Goal: Task Accomplishment & Management: Manage account settings

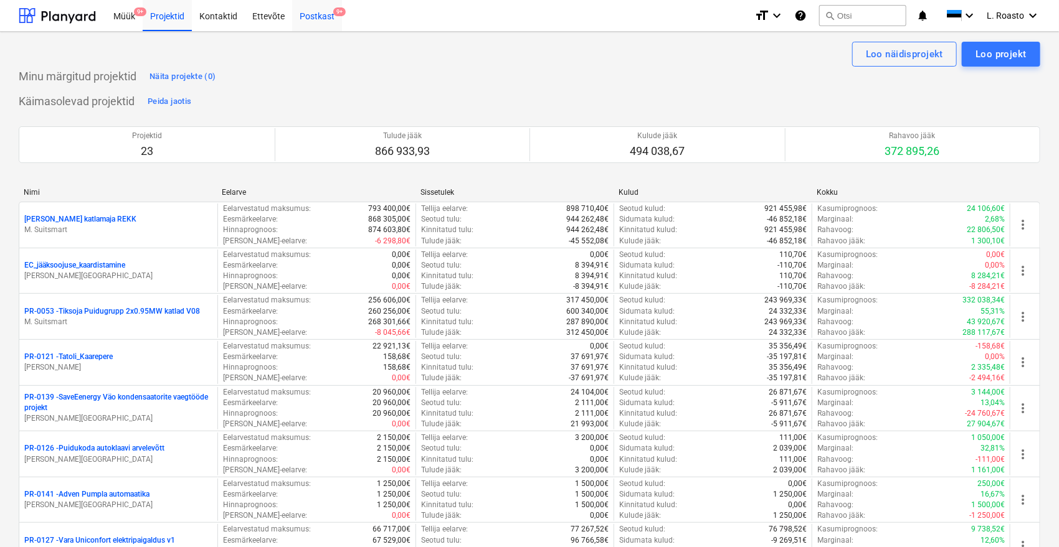
click at [329, 12] on div "Postkast 9+" at bounding box center [317, 15] width 50 height 32
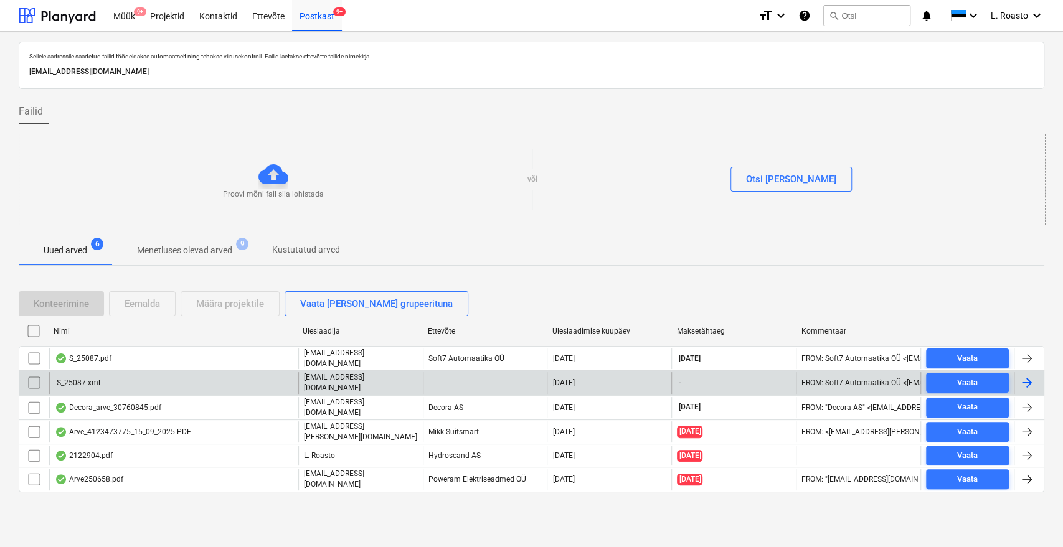
click at [29, 380] on input "checkbox" at bounding box center [34, 383] width 20 height 20
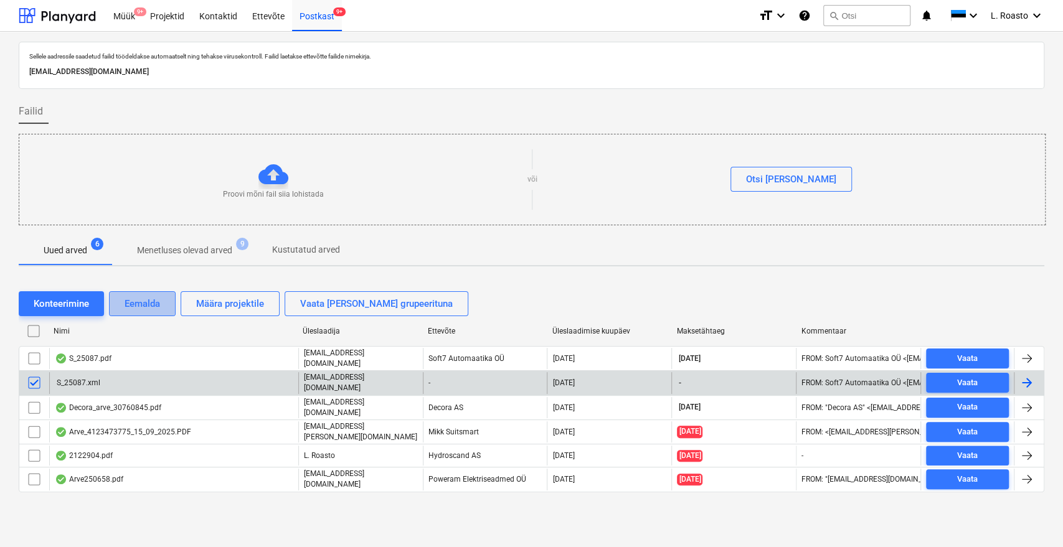
click at [143, 306] on div "Eemalda" at bounding box center [142, 304] width 35 height 16
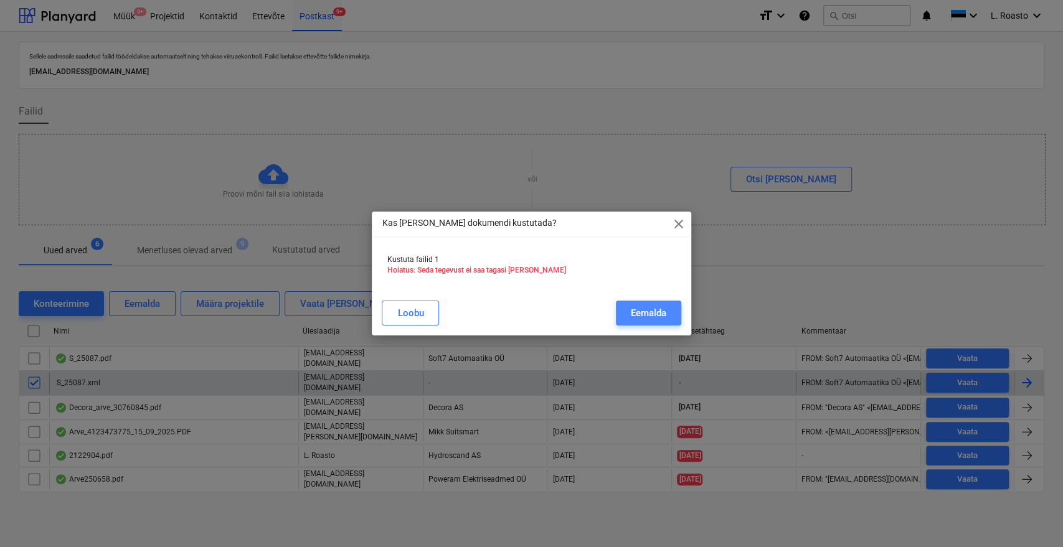
click at [659, 307] on div "Eemalda" at bounding box center [648, 313] width 35 height 16
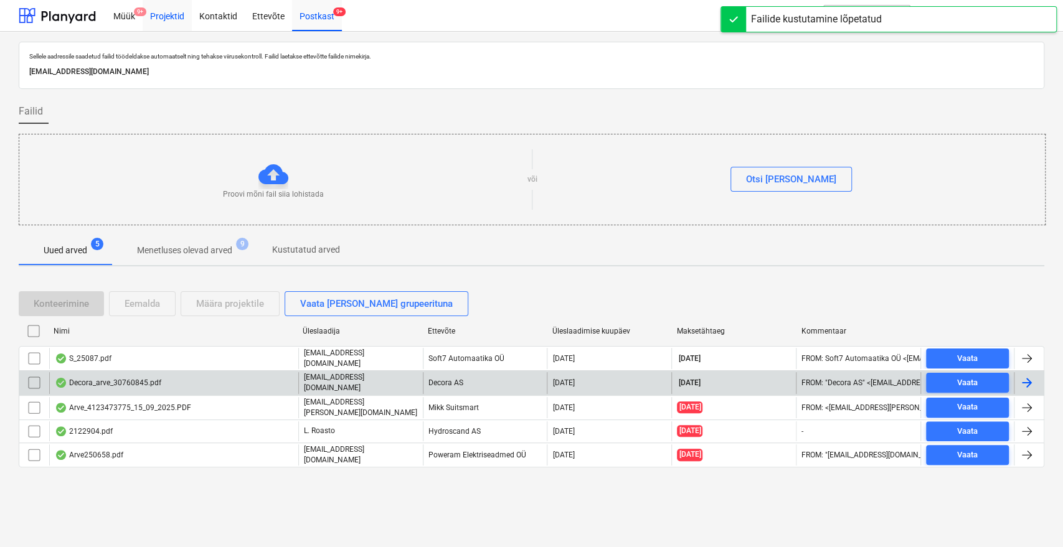
click at [179, 12] on div "Projektid" at bounding box center [167, 15] width 49 height 32
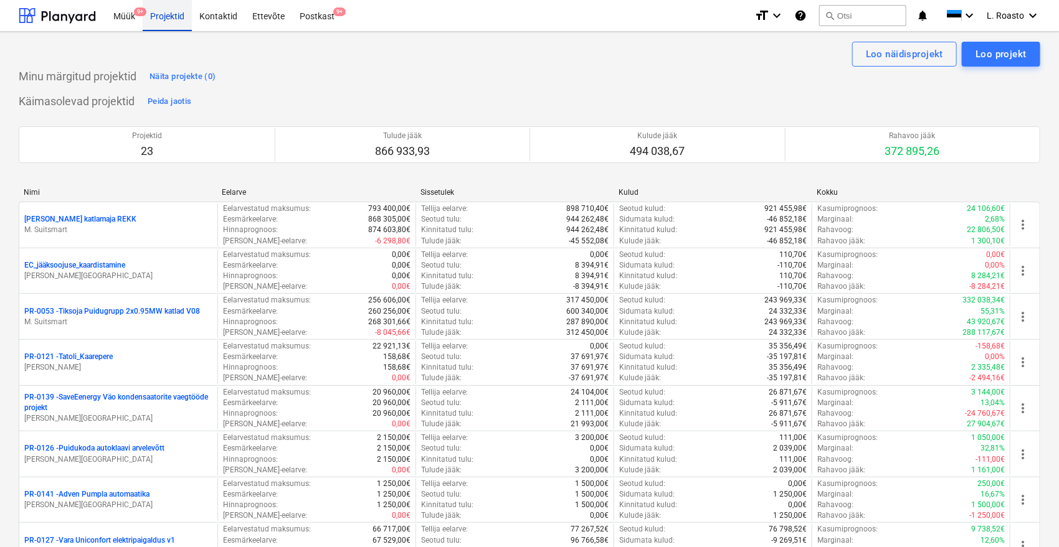
scroll to position [677, 0]
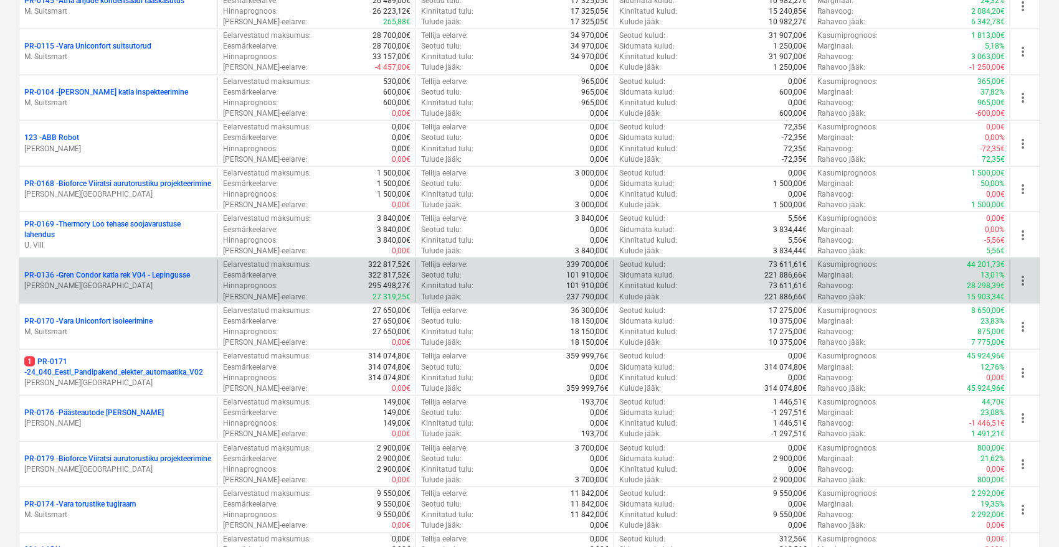
click at [159, 278] on p "PR-0136 - Gren Condor katla rek V04 - Lepingusse" at bounding box center [107, 275] width 166 height 11
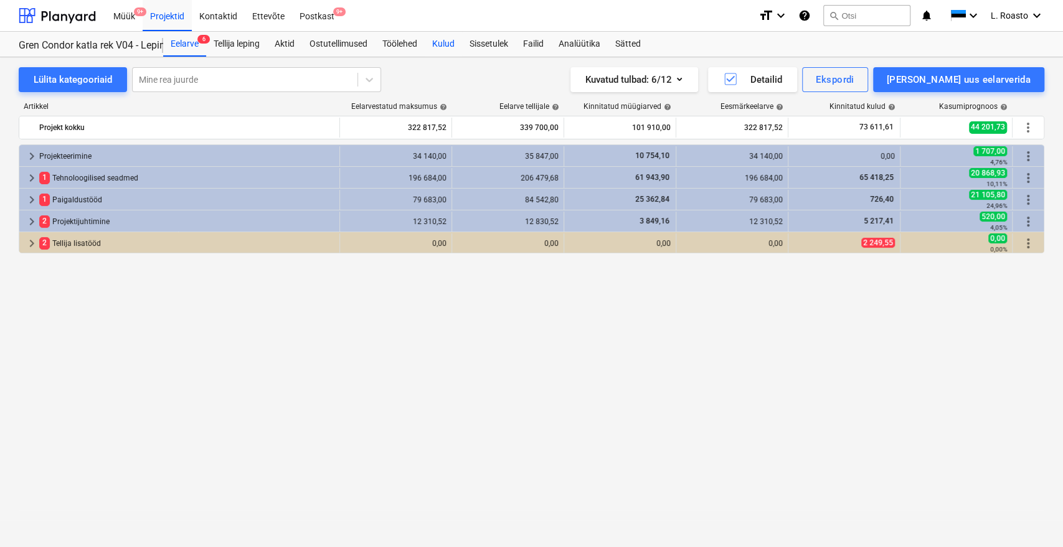
click at [432, 45] on div "Kulud" at bounding box center [443, 44] width 37 height 25
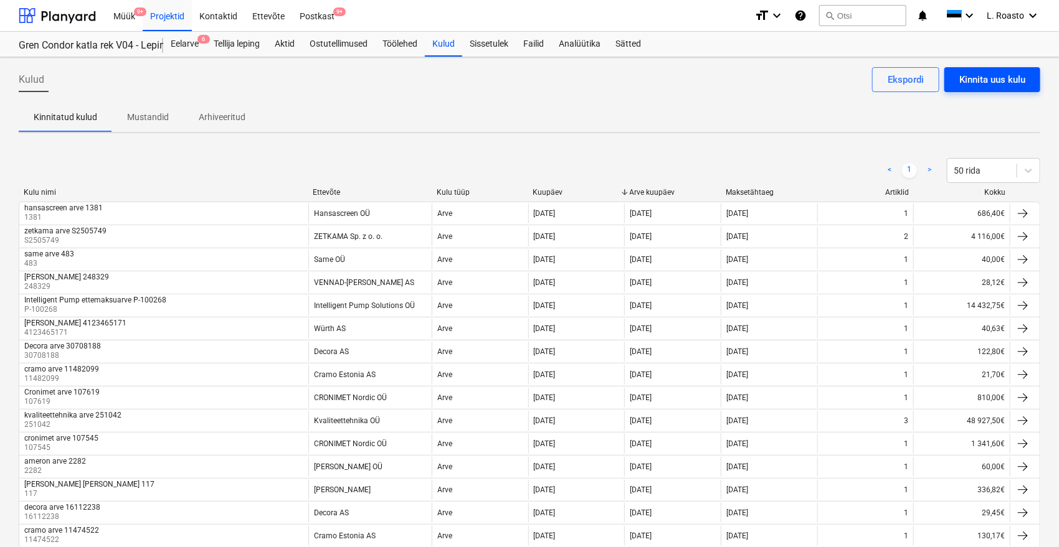
click at [971, 80] on div "Kinnita uus kulu" at bounding box center [992, 80] width 66 height 16
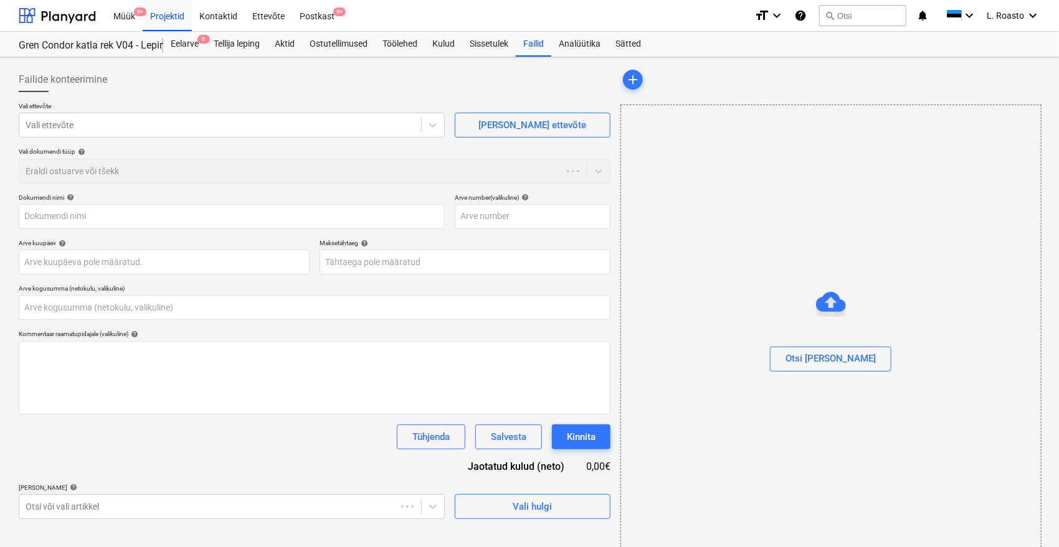
type input "0,00"
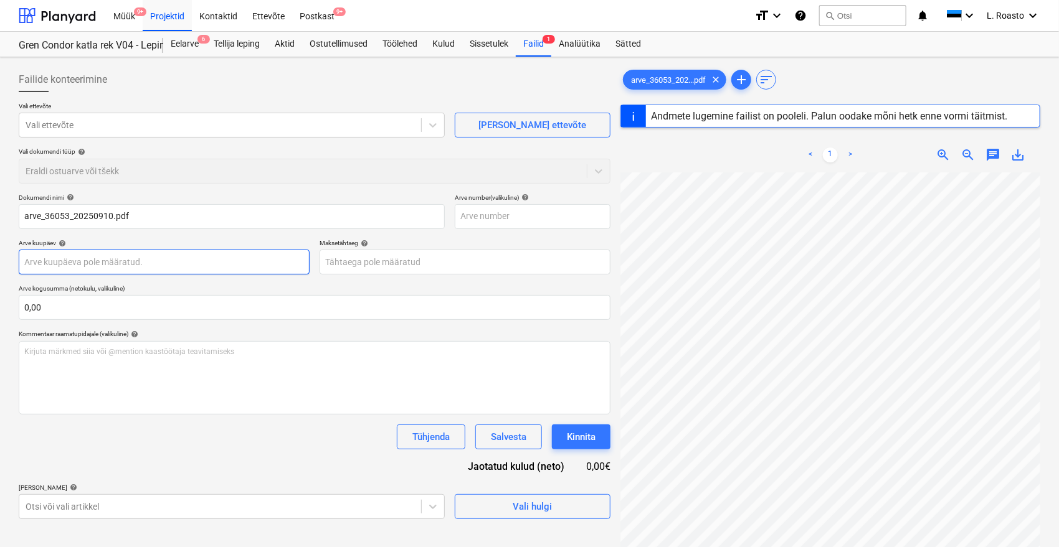
type input "36053"
type input "[DATE]"
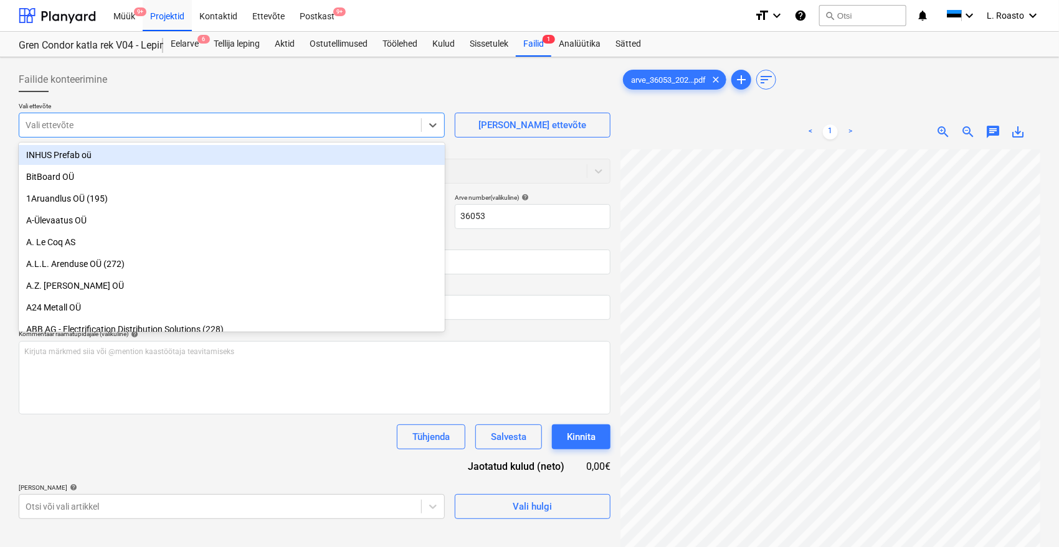
click at [106, 122] on div at bounding box center [220, 125] width 389 height 12
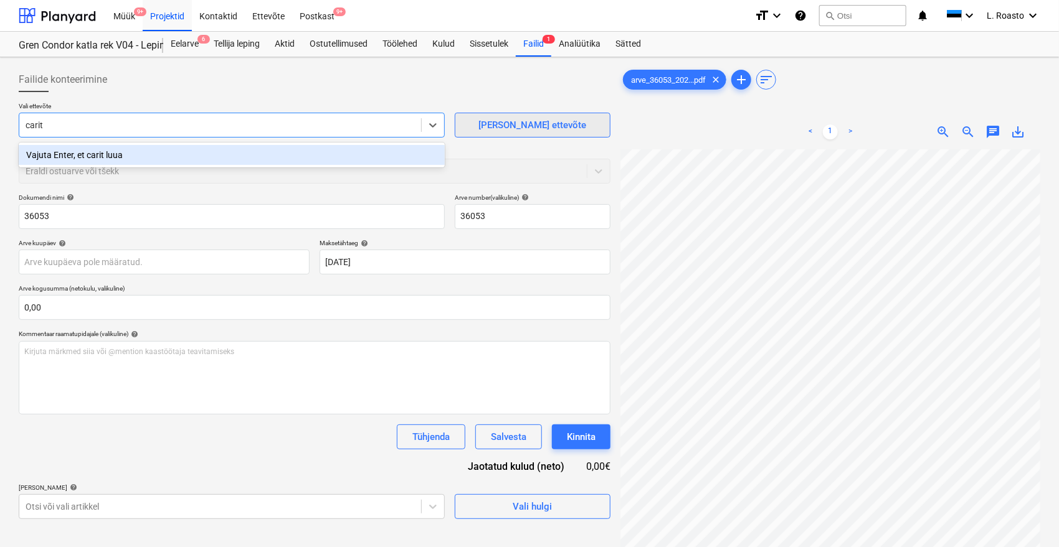
type input "carit"
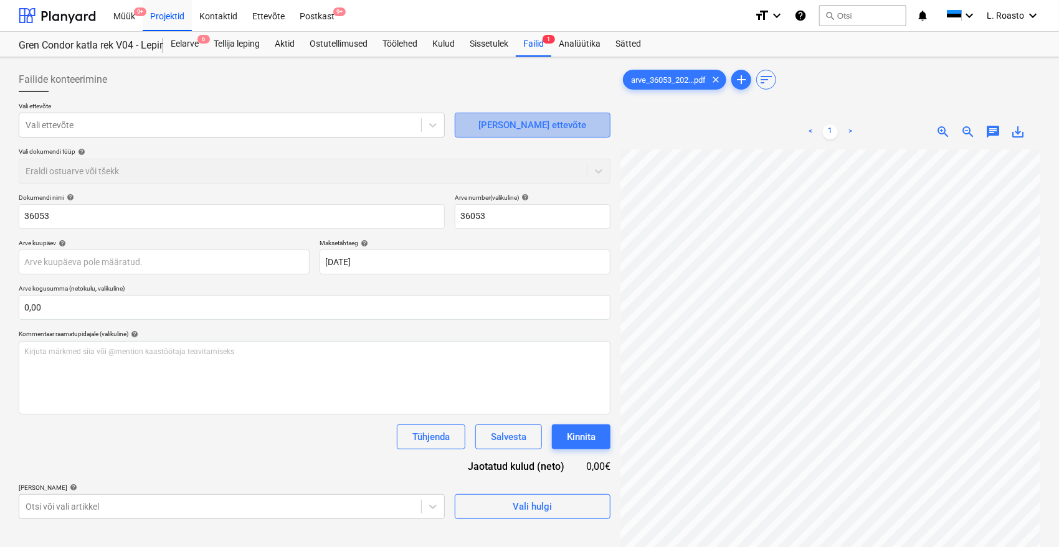
click at [493, 123] on span "[PERSON_NAME] ettevõte" at bounding box center [532, 125] width 125 height 16
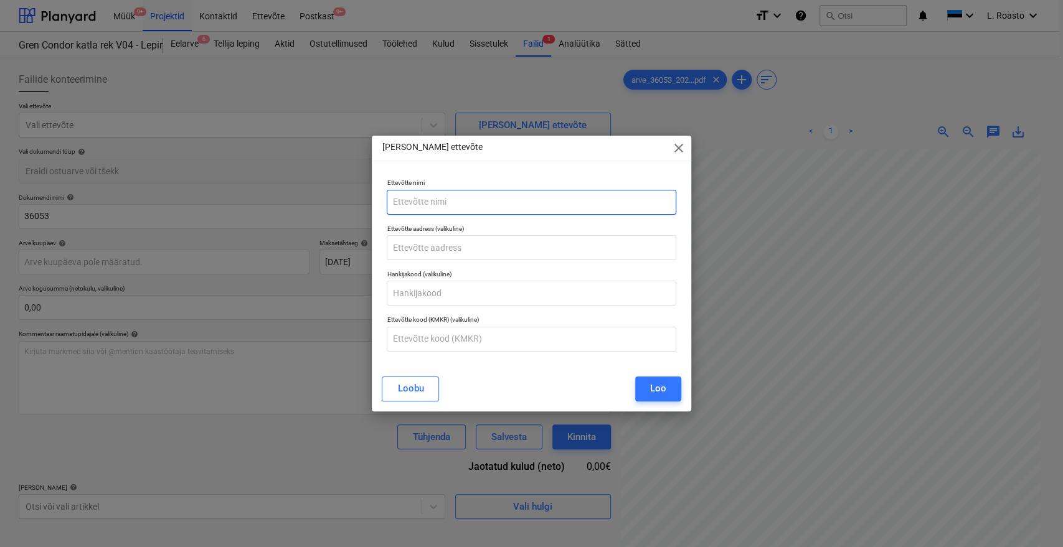
click at [463, 199] on input "text" at bounding box center [531, 202] width 289 height 25
type input "Caritec OÜ"
click at [496, 339] on input "text" at bounding box center [531, 339] width 289 height 25
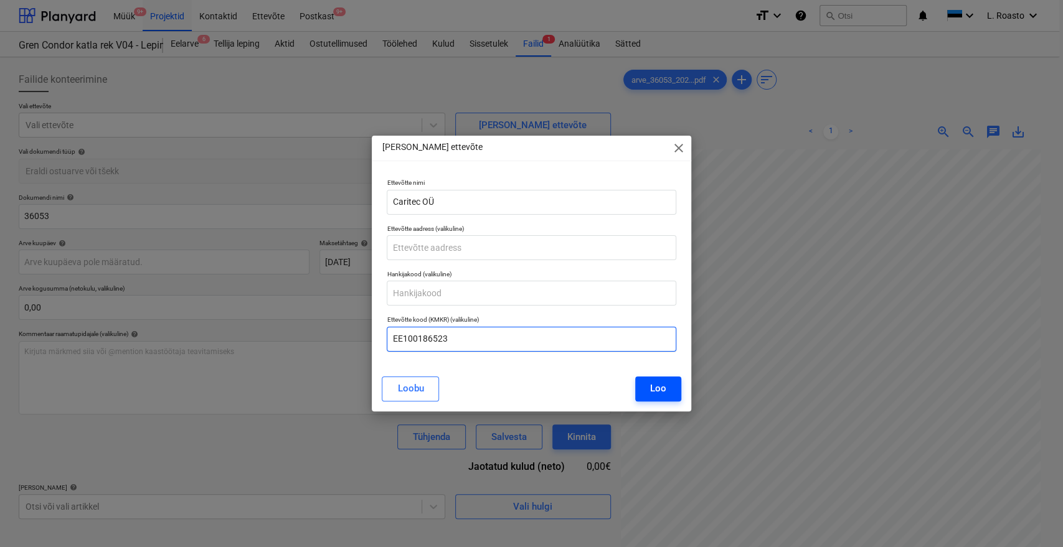
type input "EE100186523"
click at [658, 387] on div "Loo" at bounding box center [658, 388] width 16 height 16
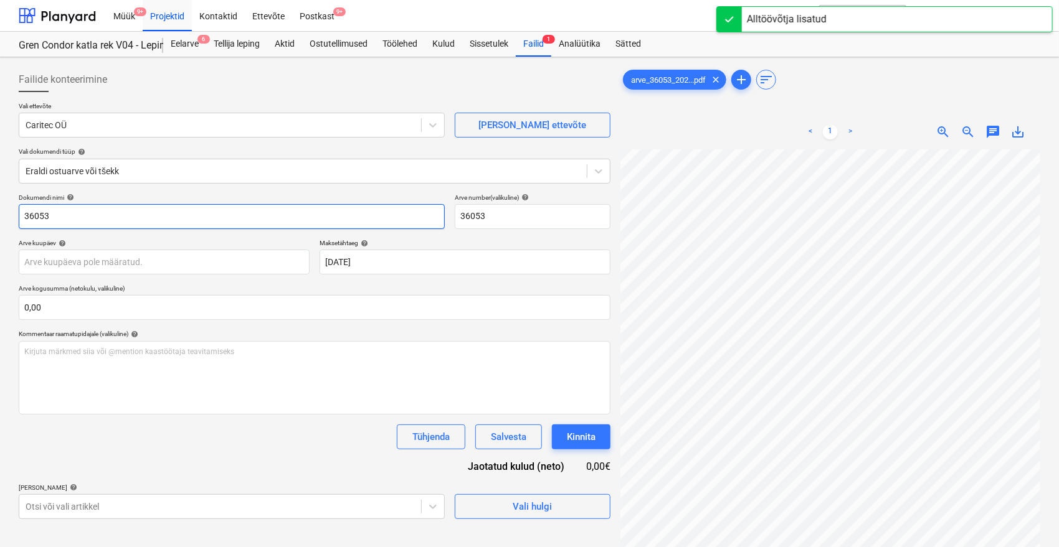
click at [20, 214] on input "36053" at bounding box center [232, 216] width 426 height 25
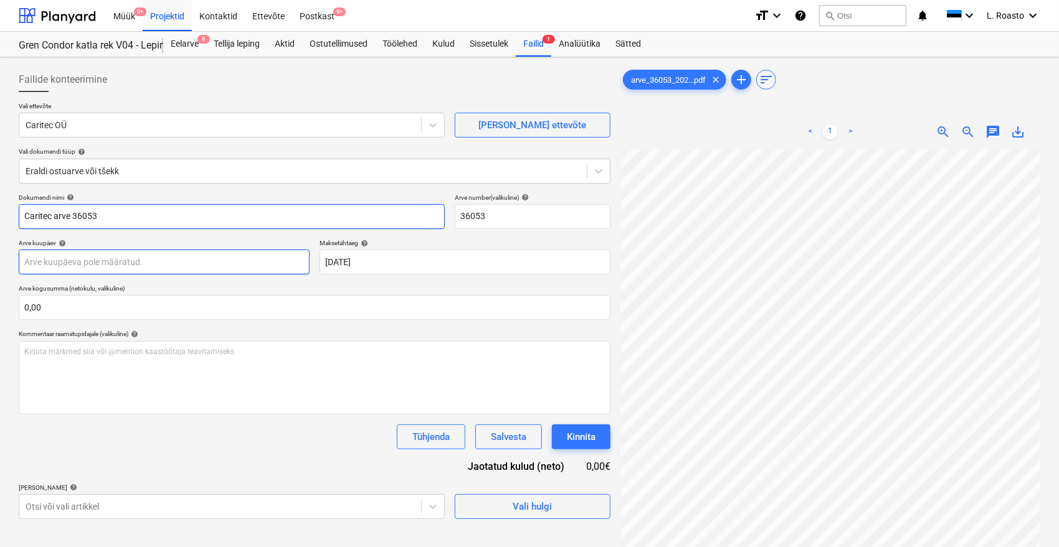
type input "Caritec arve 36053"
click at [174, 263] on body "Müük 9+ Projektid Kontaktid Ettevõte Postkast 9+ format_size keyboard_arrow_dow…" at bounding box center [529, 273] width 1059 height 547
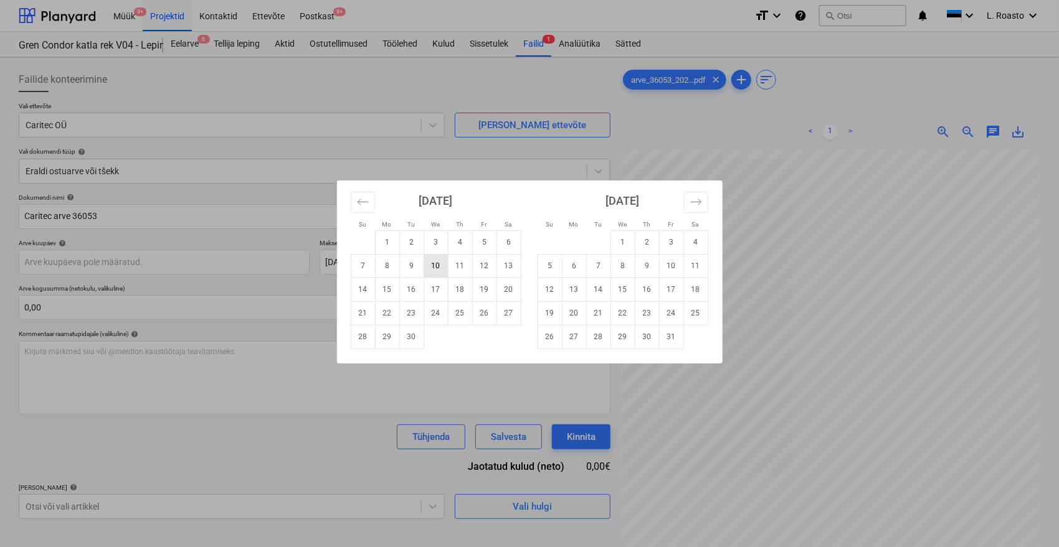
click at [435, 266] on td "10" at bounding box center [435, 266] width 24 height 24
type input "[DATE]"
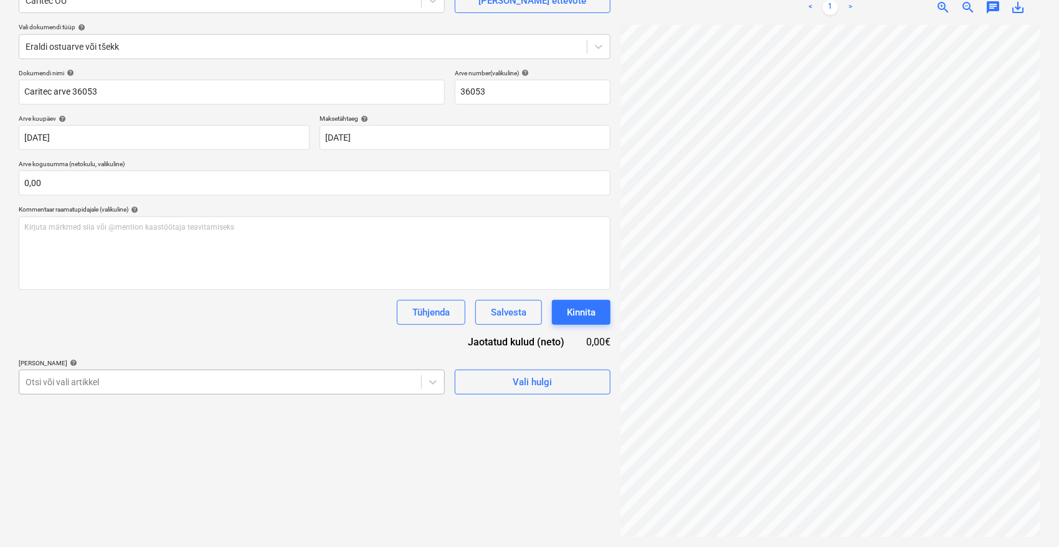
click at [221, 375] on body "Müük 9+ Projektid Kontaktid Ettevõte Postkast 9+ format_size keyboard_arrow_dow…" at bounding box center [529, 148] width 1059 height 547
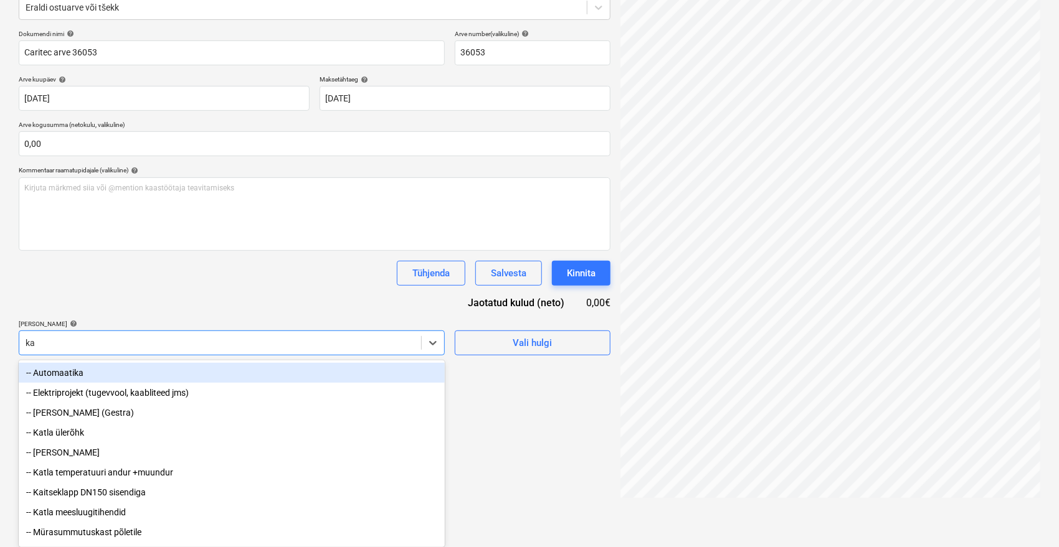
scroll to position [164, 0]
type input "katla"
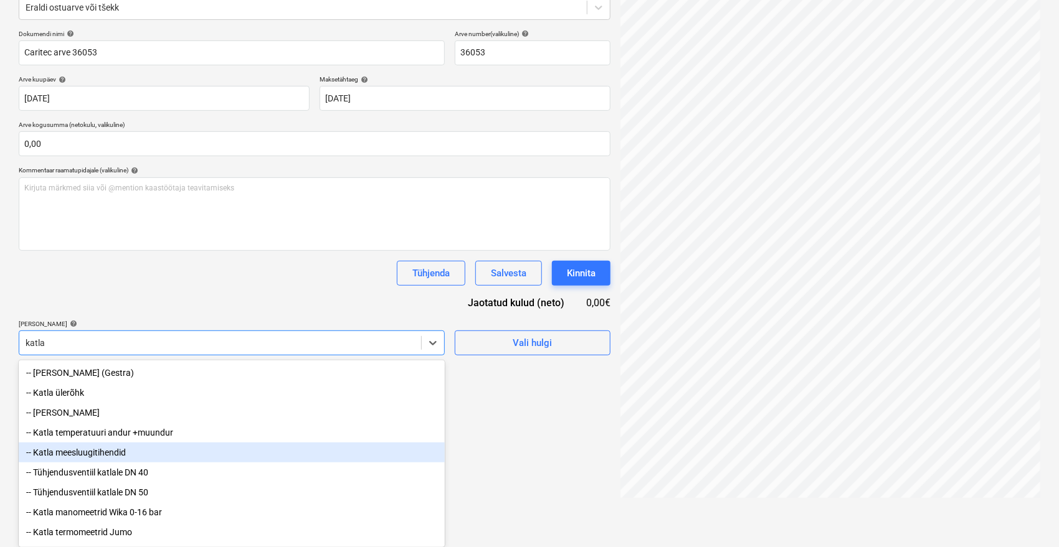
click at [141, 458] on div "-- Katla meesluugitihendid" at bounding box center [232, 453] width 426 height 20
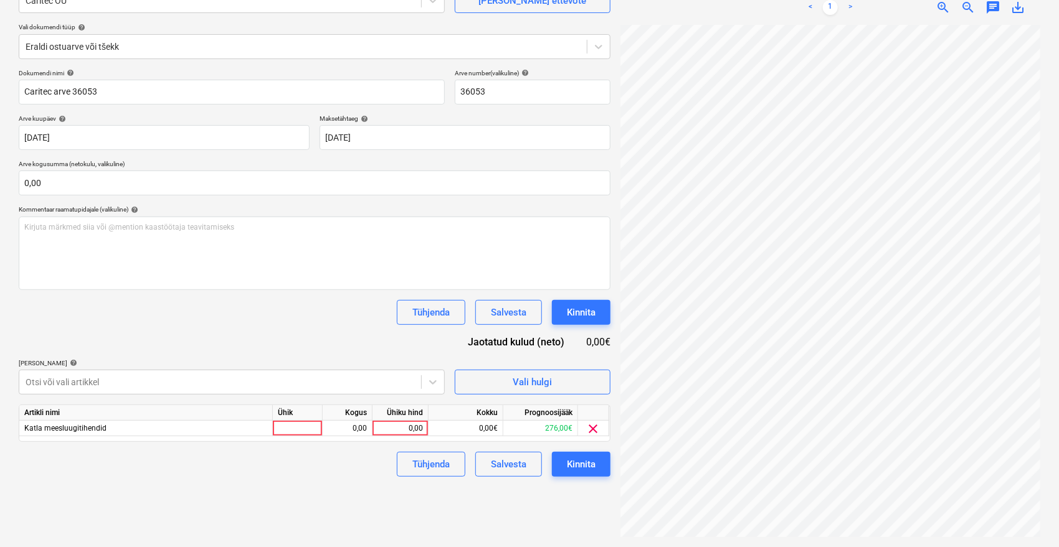
click at [269, 293] on div "Dokumendi nimi help Caritec arve 36053 Arve number (valikuline) help 36053 Arve…" at bounding box center [315, 273] width 592 height 408
click at [619, 304] on div "arve_36053_202...pdf clear add sort < 1 > zoom_in zoom_out chat 0 save_alt" at bounding box center [830, 240] width 430 height 605
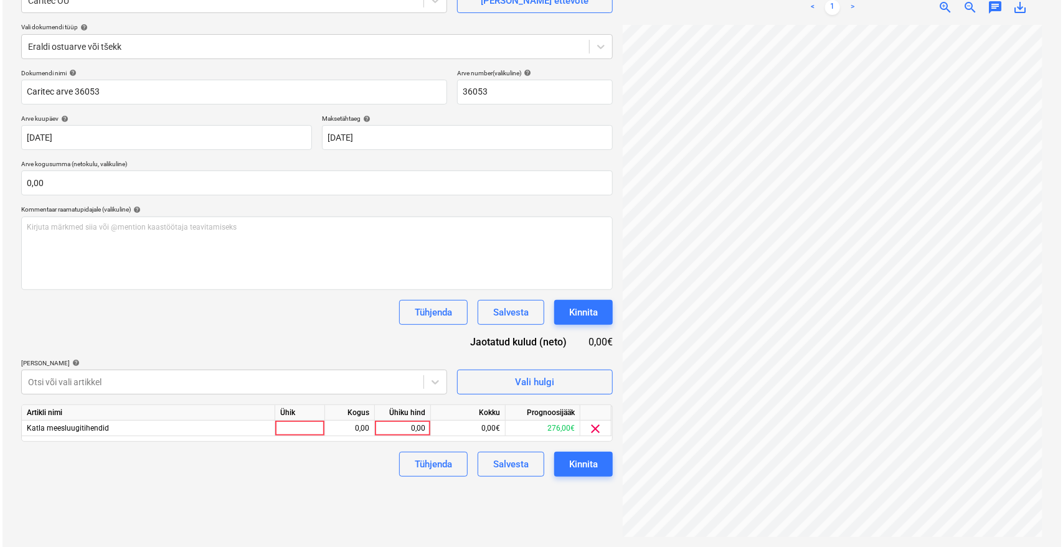
scroll to position [151, 50]
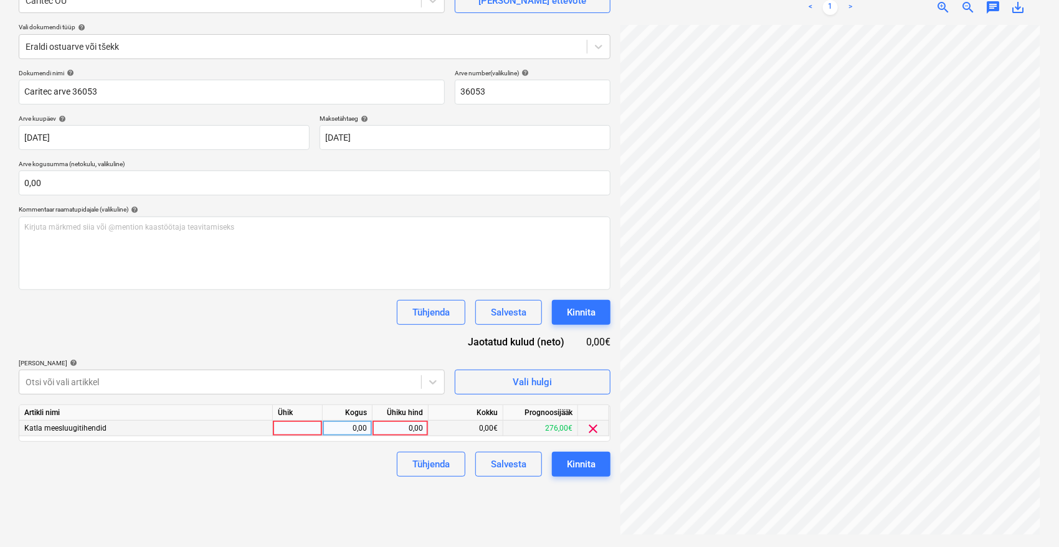
click at [357, 431] on div "0,00" at bounding box center [347, 429] width 39 height 16
type input "3"
click at [402, 433] on div "0,00" at bounding box center [399, 429] width 45 height 16
type input "91,80"
click at [270, 489] on div "Failide konteerimine Vali ettevõte Caritec OÜ [PERSON_NAME] uus ettevõte Vali d…" at bounding box center [315, 240] width 602 height 605
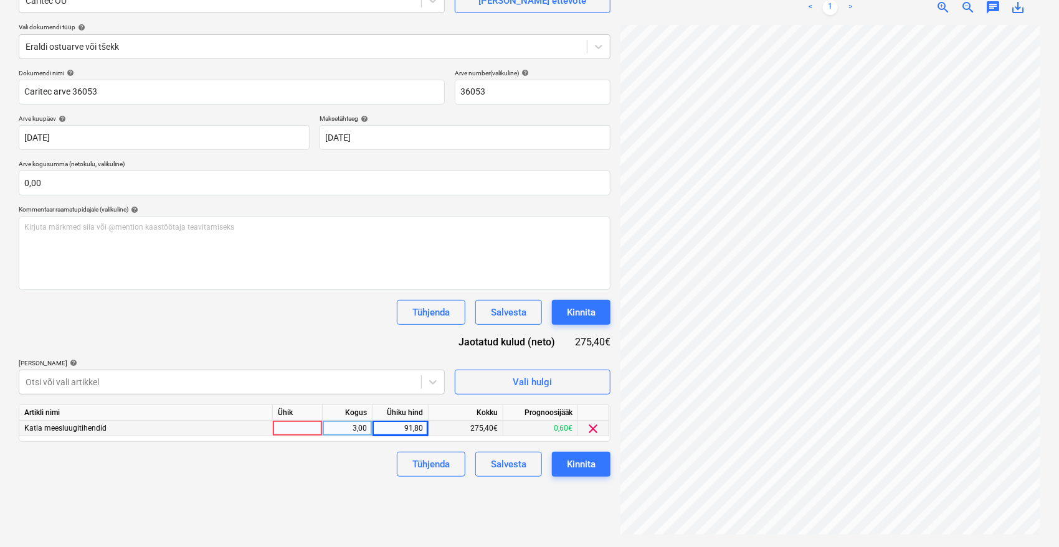
click at [311, 422] on div at bounding box center [298, 429] width 50 height 16
type input "tk"
click at [297, 341] on div "Dokumendi nimi help Caritec arve 36053 Arve number (valikuline) help 36053 Arve…" at bounding box center [315, 273] width 592 height 408
click at [373, 492] on div "Failide konteerimine Vali ettevõte Caritec OÜ [PERSON_NAME] uus ettevõte Vali d…" at bounding box center [315, 240] width 602 height 605
click at [587, 460] on div "Kinnita" at bounding box center [581, 464] width 29 height 16
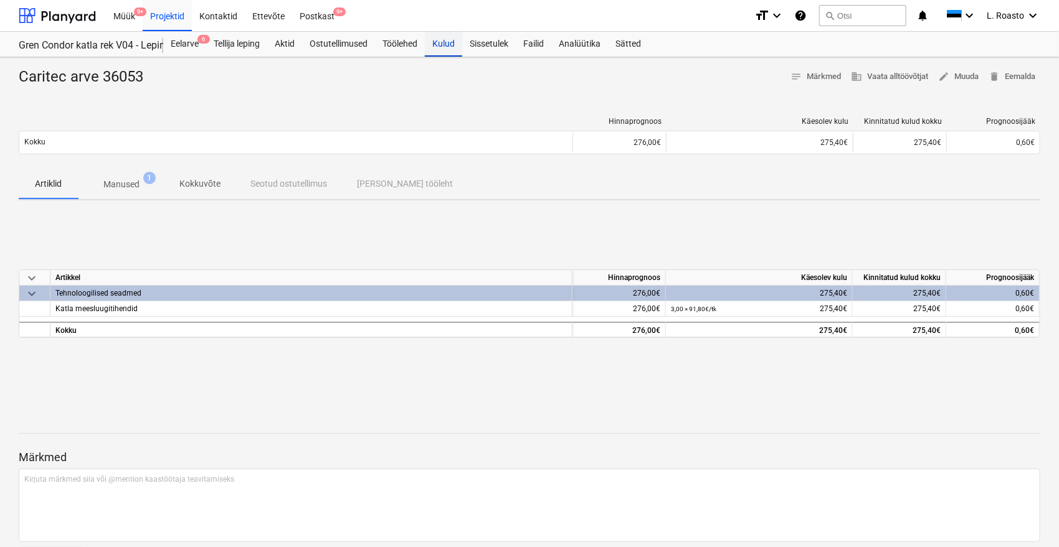
click at [429, 41] on div "Kulud" at bounding box center [443, 44] width 37 height 25
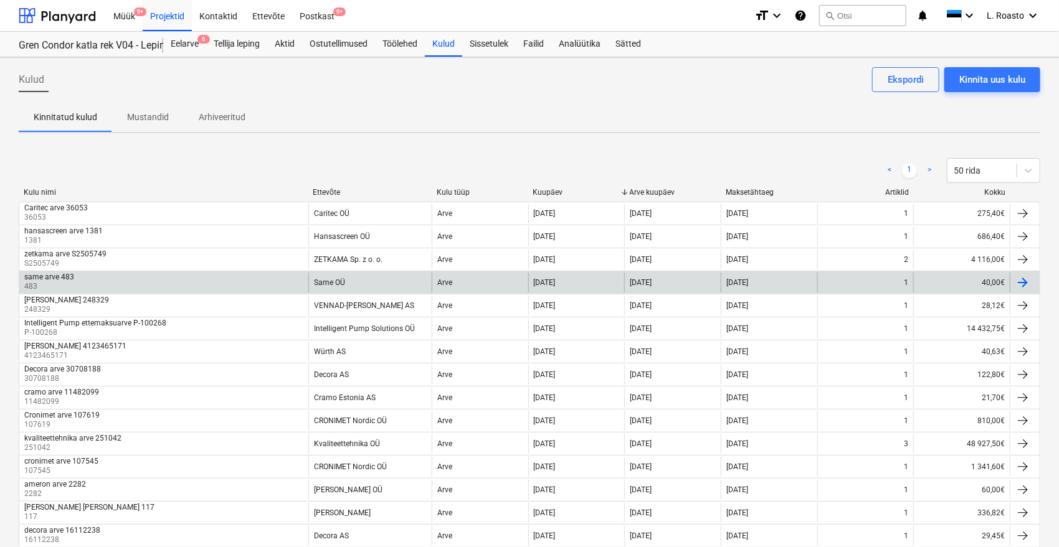
click at [76, 278] on div "same arve 483 483" at bounding box center [163, 283] width 289 height 20
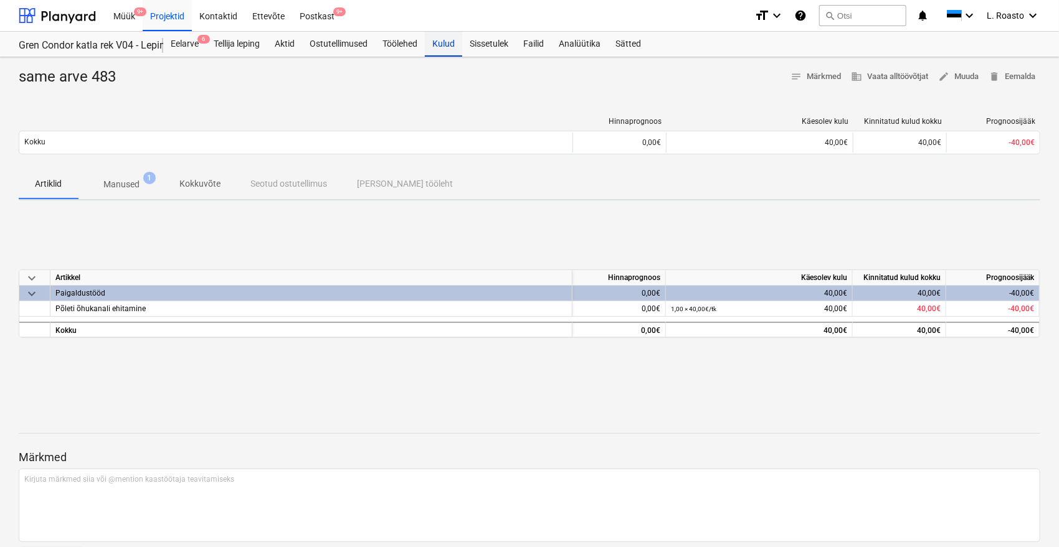
click at [454, 49] on div "Kulud" at bounding box center [443, 44] width 37 height 25
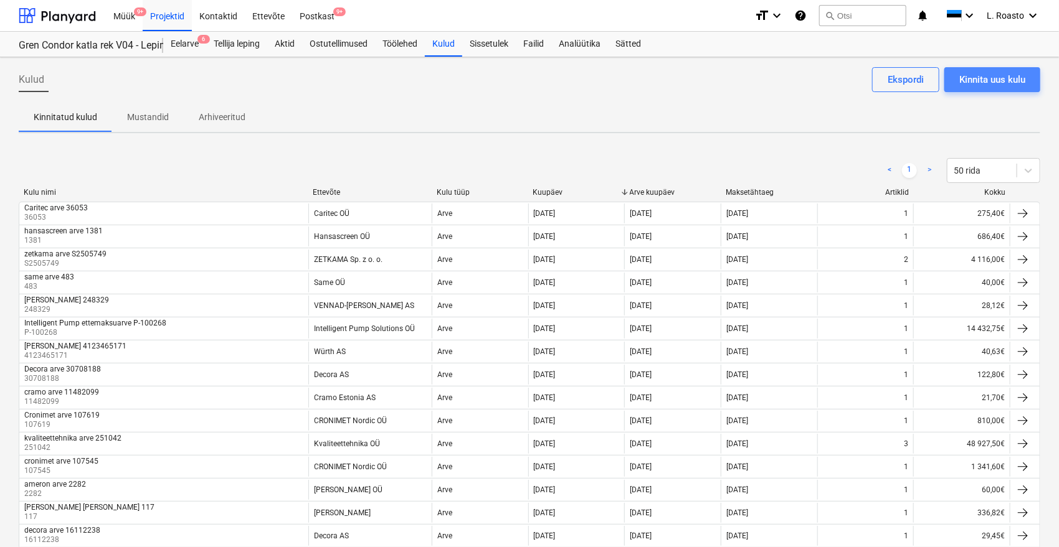
click at [963, 69] on button "Kinnita uus kulu" at bounding box center [992, 79] width 96 height 25
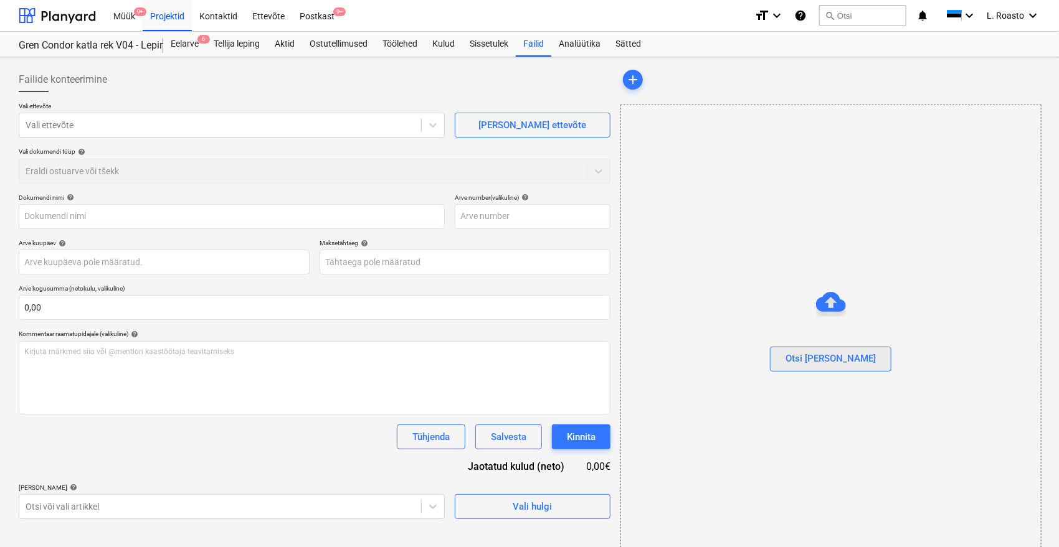
click at [826, 358] on div "Otsi [PERSON_NAME]" at bounding box center [830, 359] width 90 height 16
type input "489.pdf"
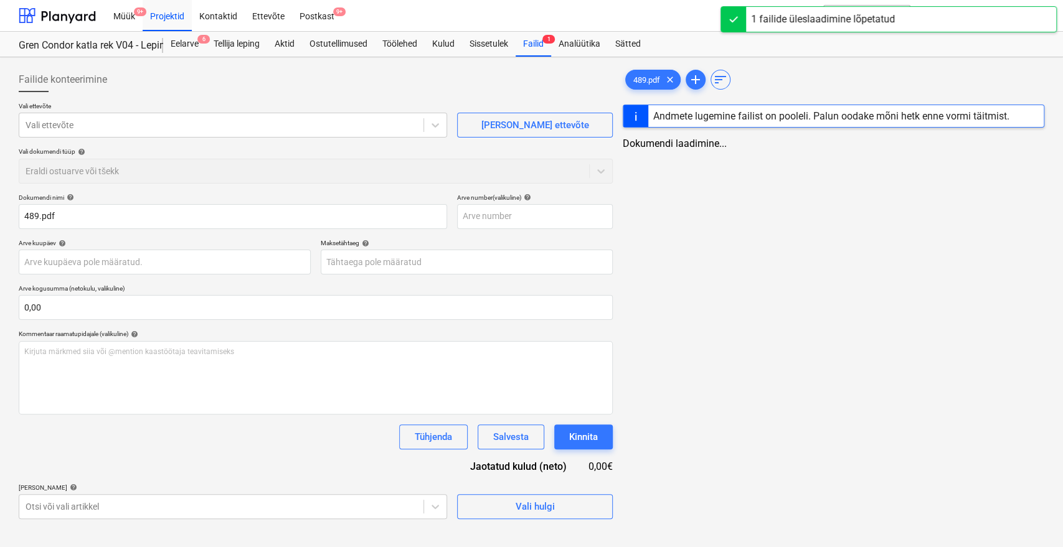
click at [299, 71] on div "Failide konteerimine" at bounding box center [316, 79] width 594 height 25
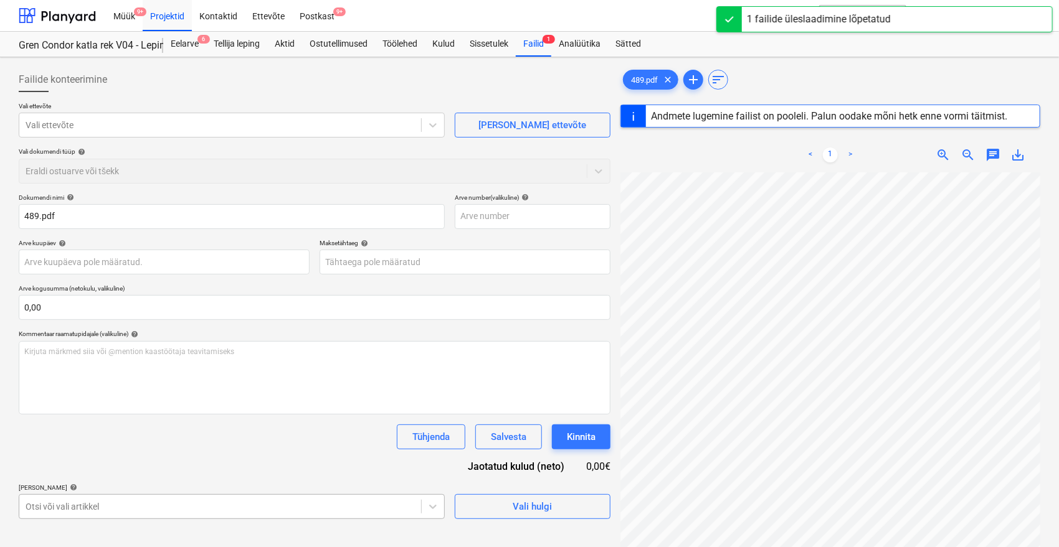
click at [136, 513] on body "Müük 9+ Projektid Kontaktid Ettevõte Postkast 9+ format_size keyboard_arrow_dow…" at bounding box center [529, 273] width 1059 height 547
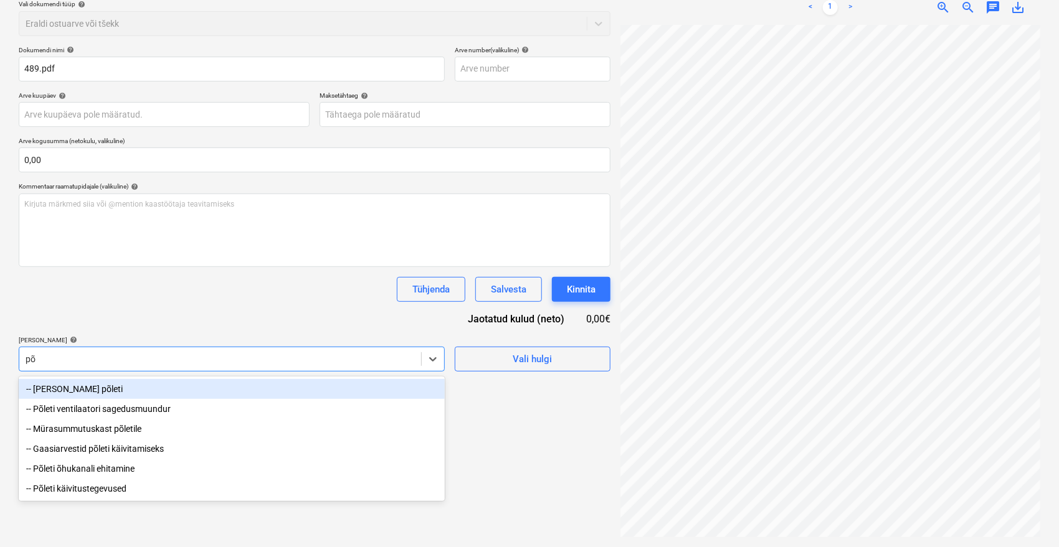
scroll to position [148, 0]
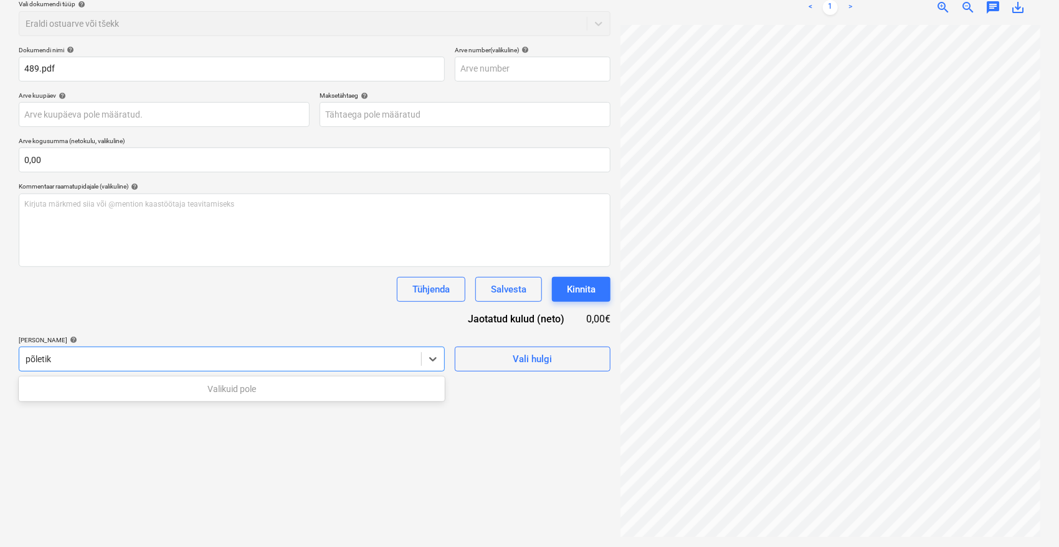
type input "põleti"
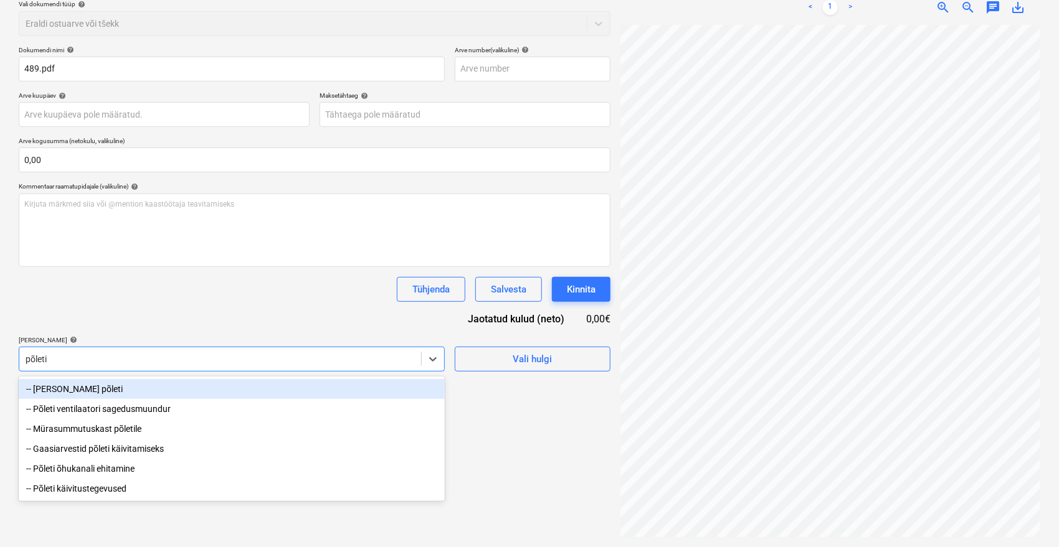
type input "489"
type input "[DATE]"
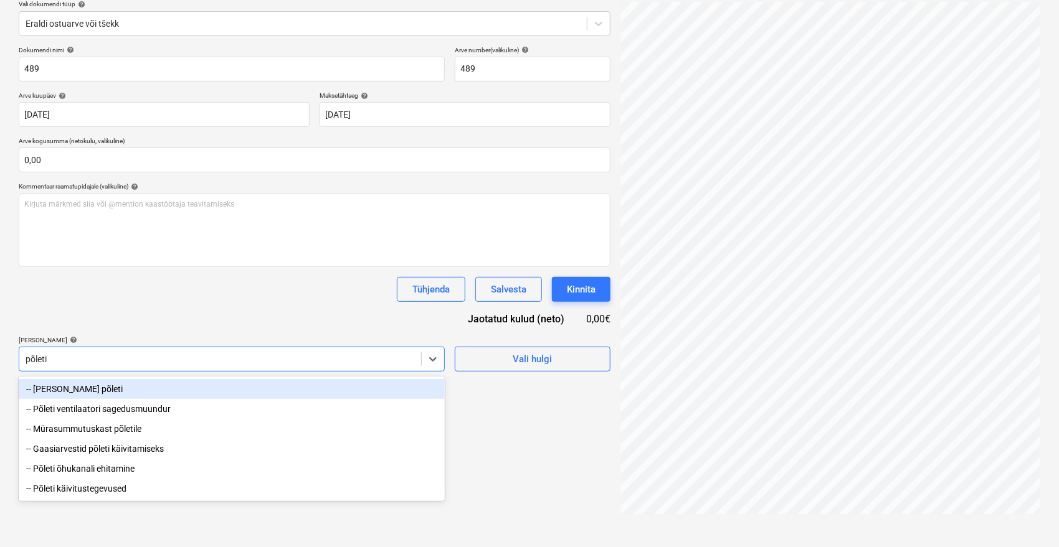
type input "põleti õ"
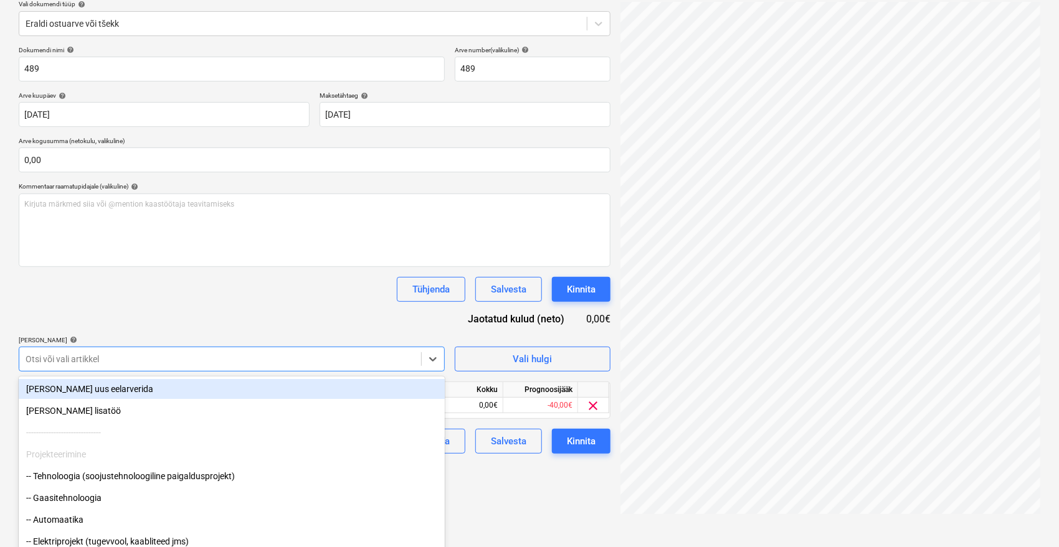
click at [331, 295] on div "Tühjenda Salvesta Kinnita" at bounding box center [315, 289] width 592 height 25
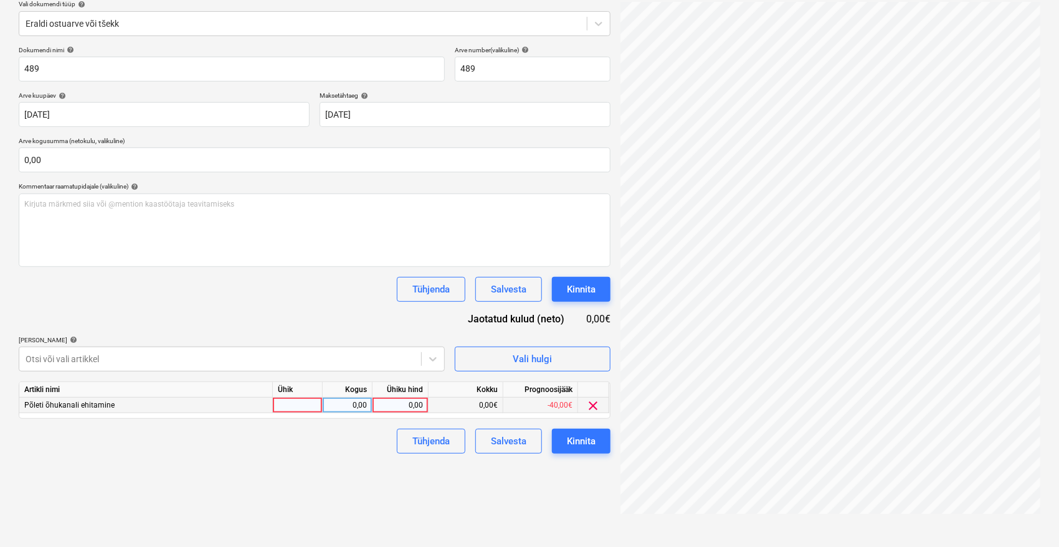
click at [405, 407] on div "0,00" at bounding box center [399, 406] width 45 height 16
type input "30"
click at [342, 322] on div "Dokumendi nimi help 489 Arve number (valikuline) help 489 Arve kuupäev help [DA…" at bounding box center [315, 250] width 592 height 408
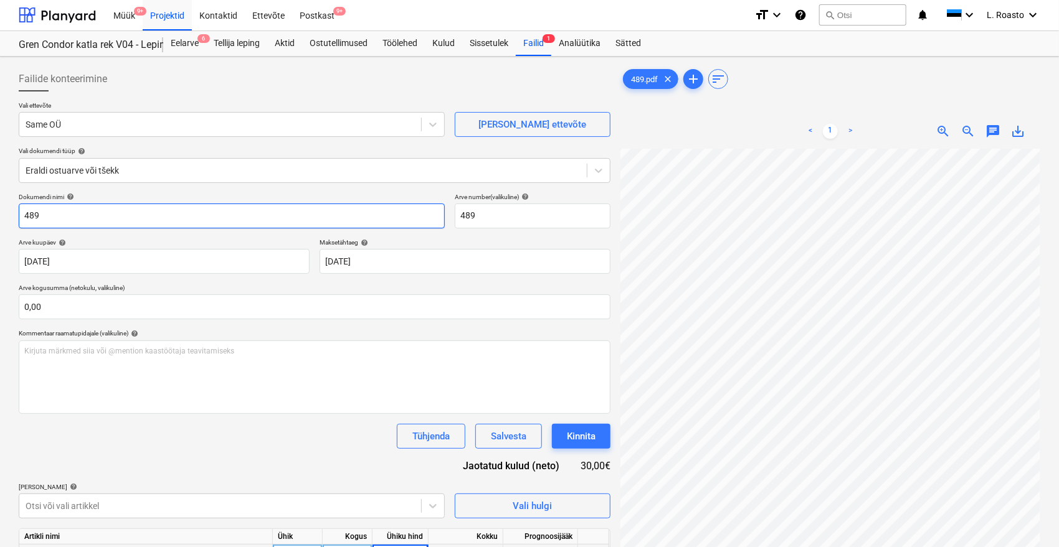
scroll to position [0, 0]
click at [25, 216] on input "489" at bounding box center [232, 216] width 426 height 25
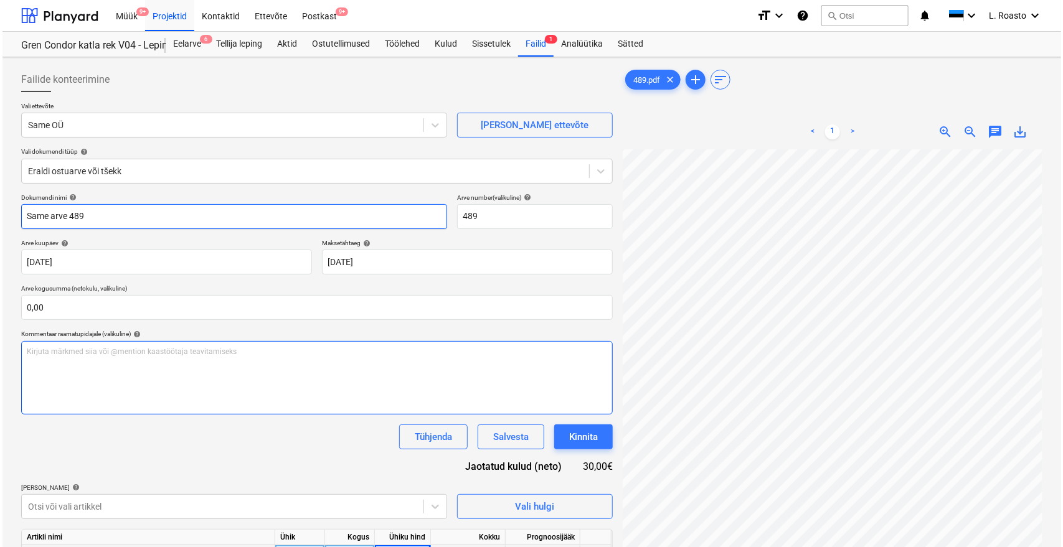
scroll to position [125, 0]
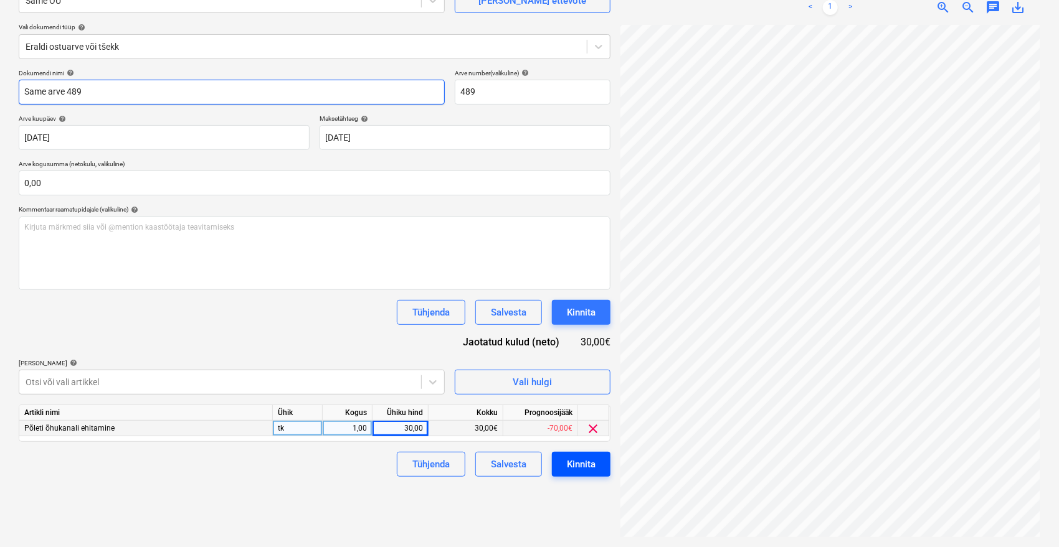
type input "Same arve 489"
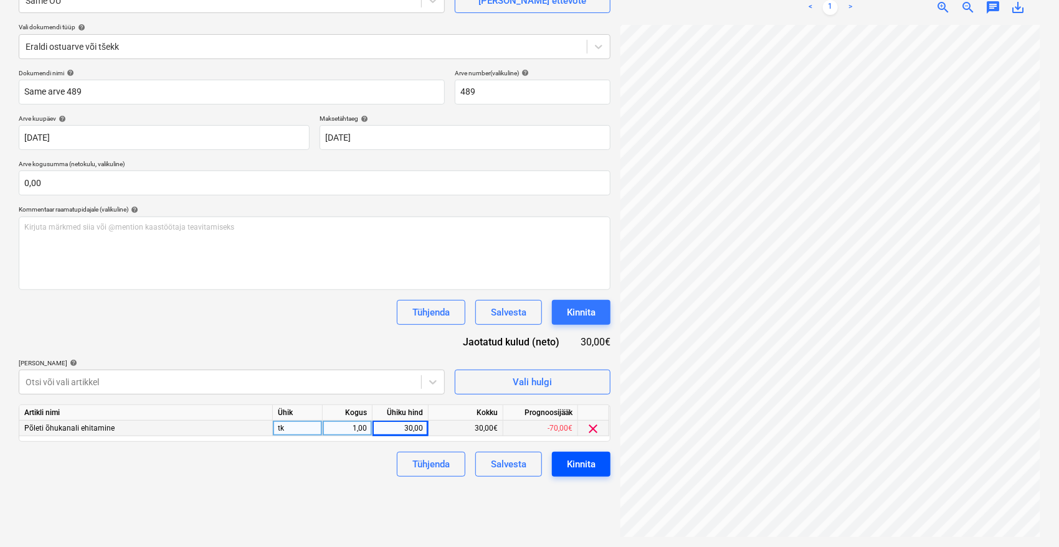
click at [587, 466] on div "Kinnita" at bounding box center [581, 464] width 29 height 16
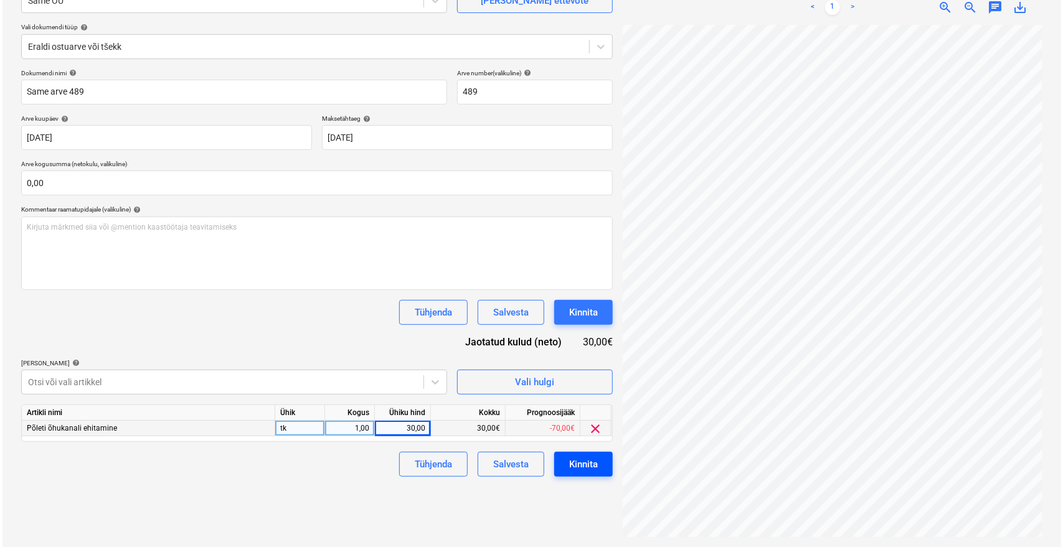
scroll to position [49, 50]
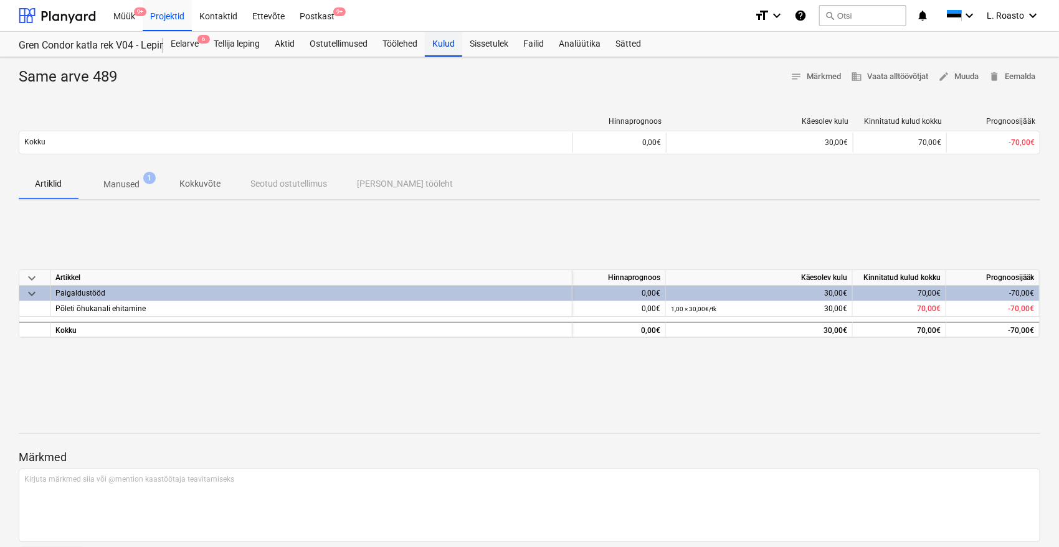
click at [437, 40] on div "Kulud" at bounding box center [443, 44] width 37 height 25
